Goal: Information Seeking & Learning: Learn about a topic

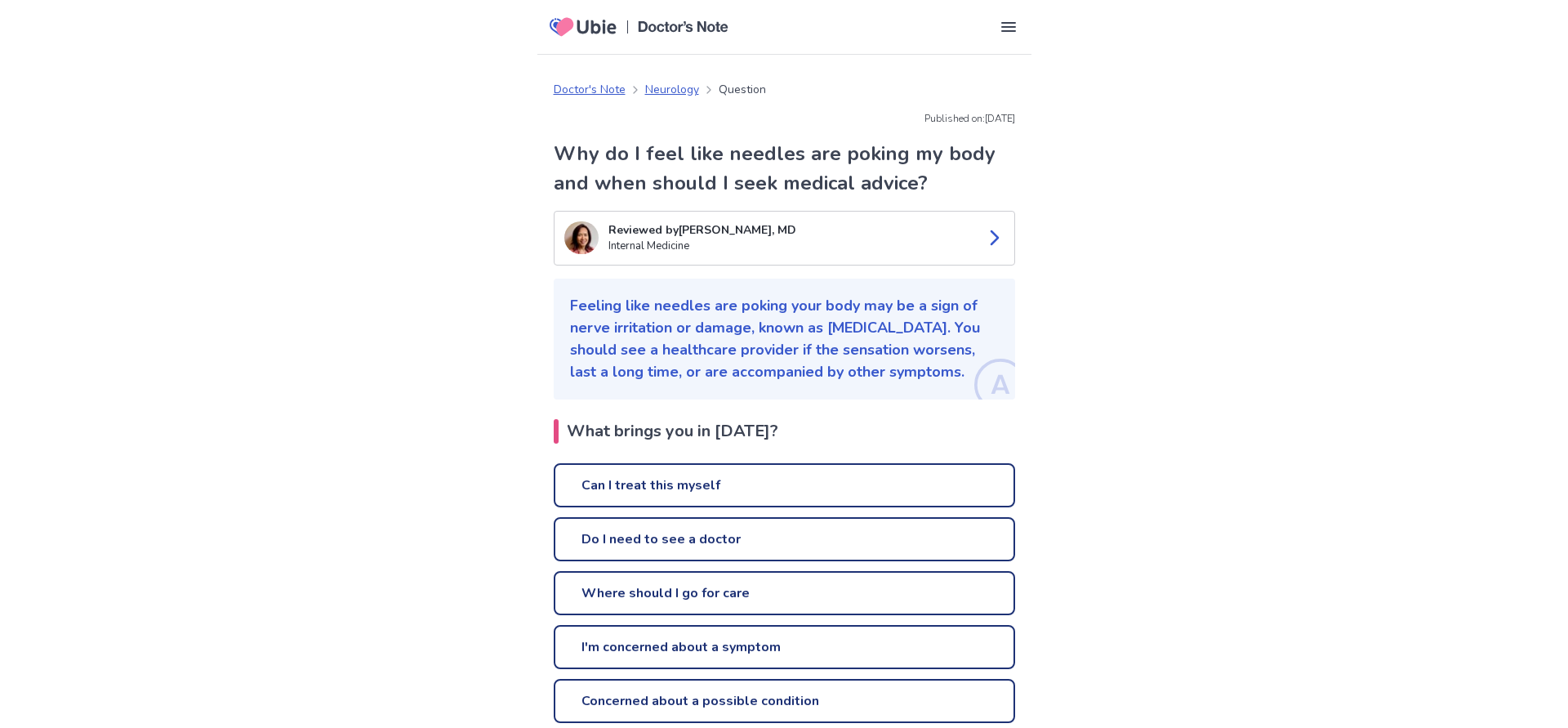
click at [715, 485] on link "Can I treat this myself" at bounding box center [784, 485] width 462 height 44
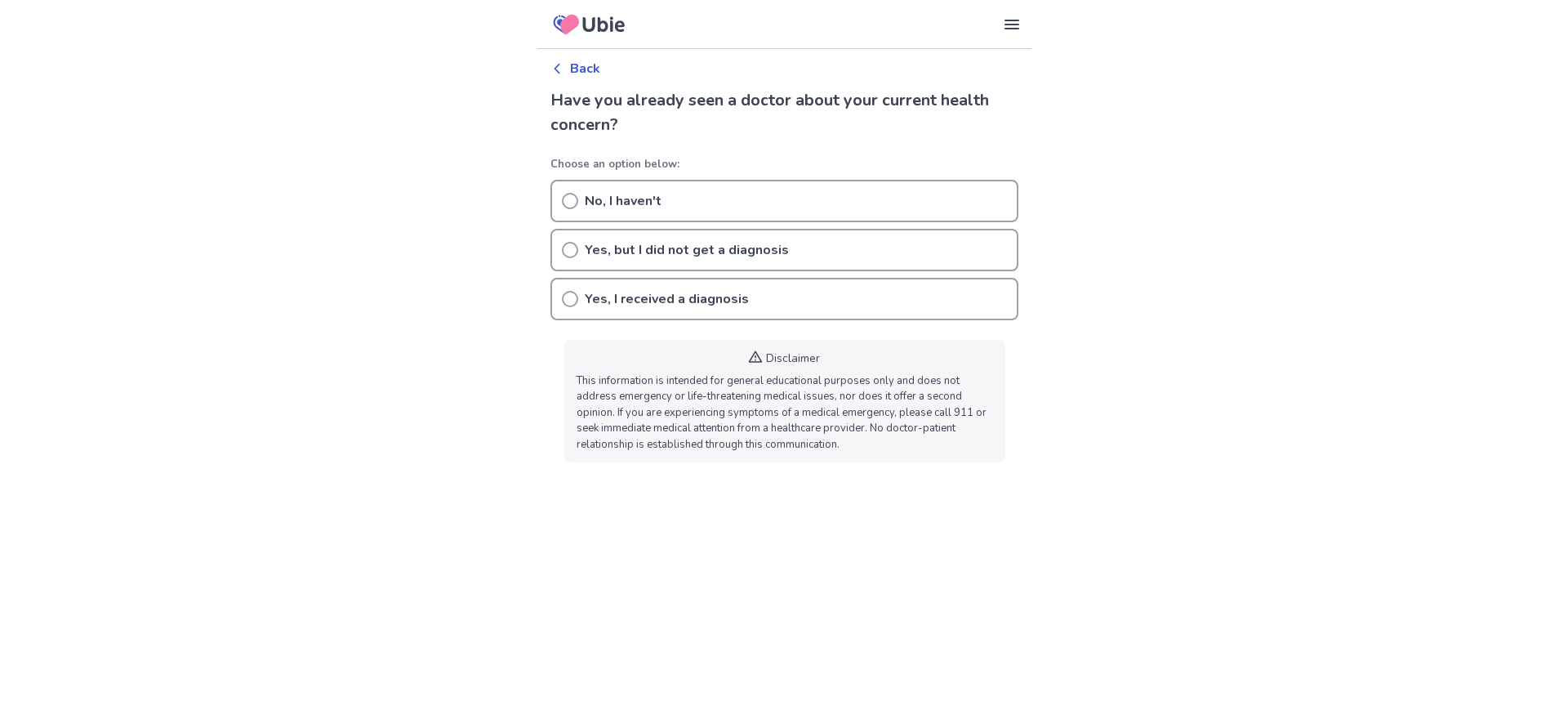
click at [576, 302] on circle at bounding box center [570, 298] width 14 height 14
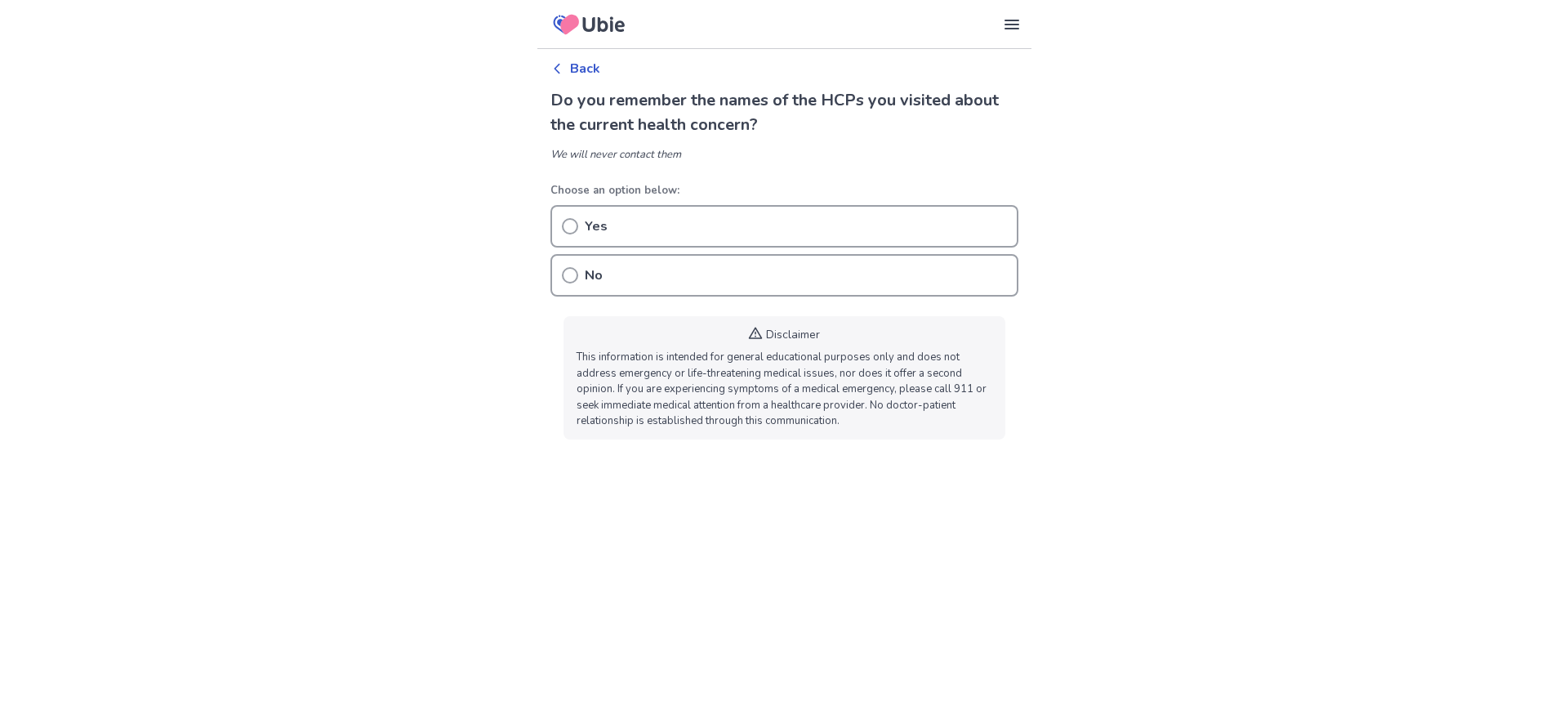
click at [573, 67] on p "Back" at bounding box center [585, 68] width 30 height 19
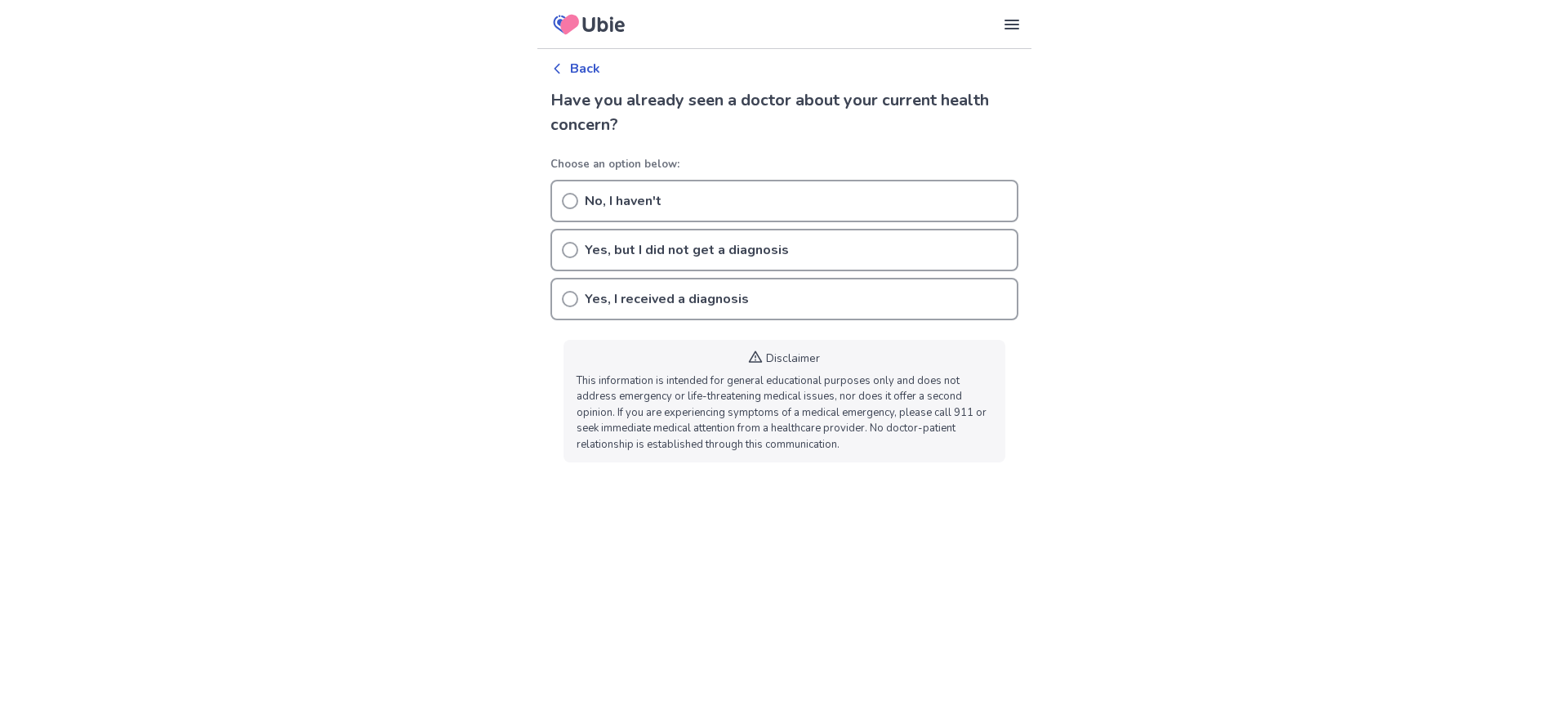
click at [573, 67] on p "Back" at bounding box center [585, 68] width 30 height 19
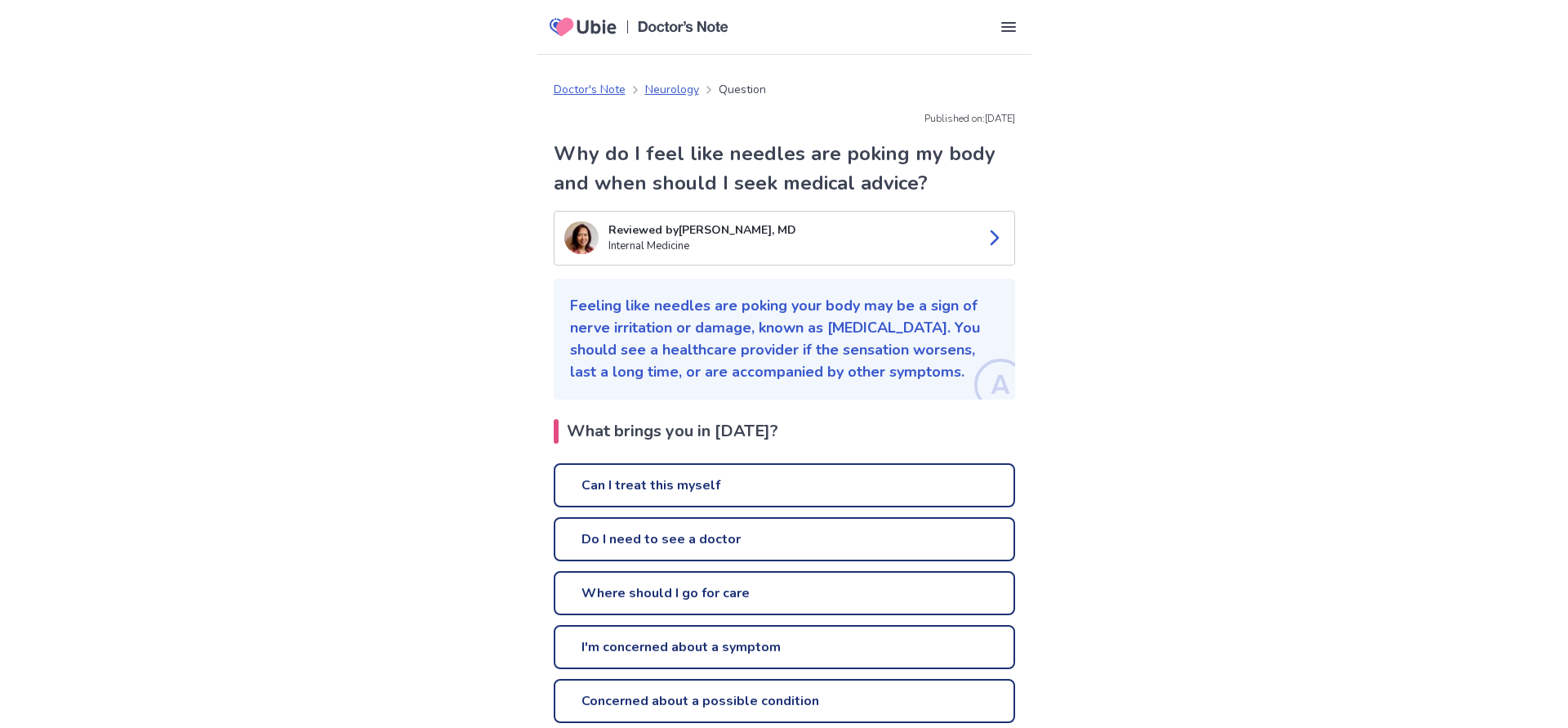
click at [992, 240] on icon at bounding box center [994, 238] width 19 height 19
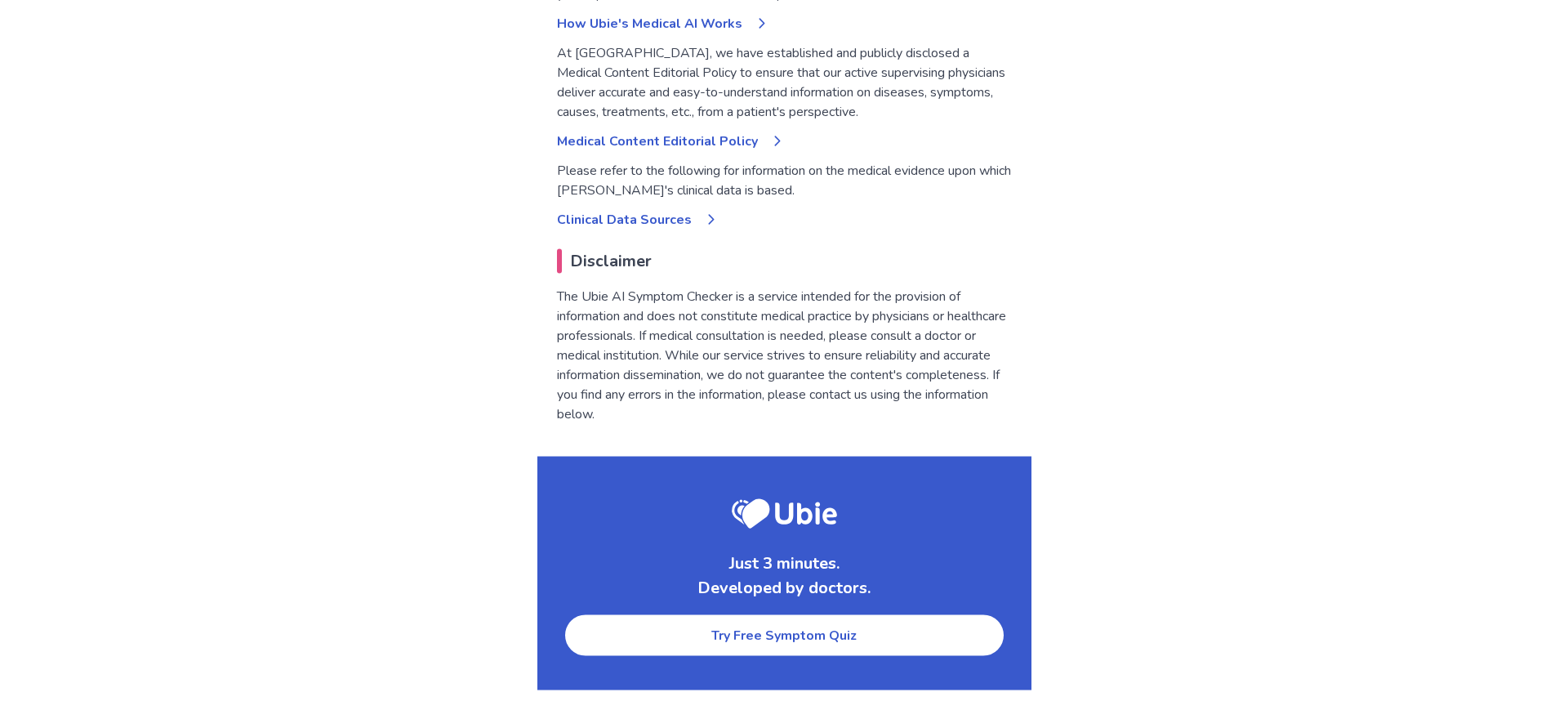
scroll to position [1000, 0]
